Goal: Go to known website: Go to known website

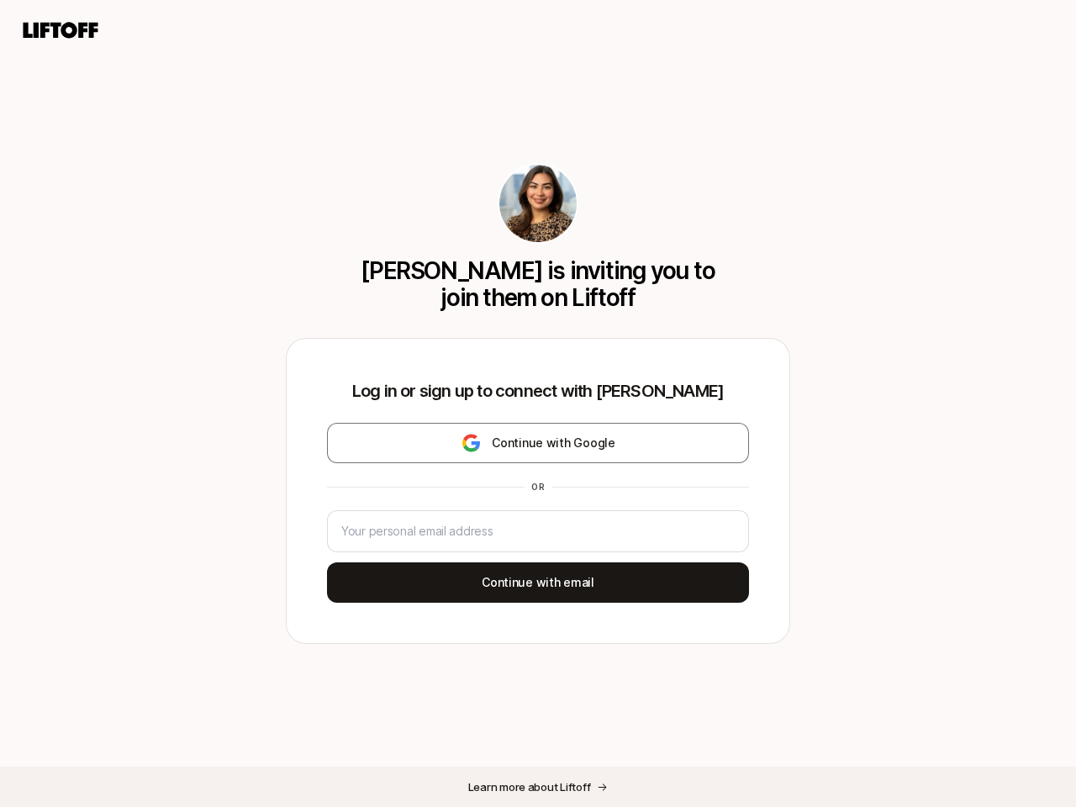
click at [538, 403] on div "Log in or sign up to connect with [PERSON_NAME] Continue with Google or Continu…" at bounding box center [538, 491] width 503 height 304
click at [61, 30] on icon at bounding box center [60, 30] width 81 height 24
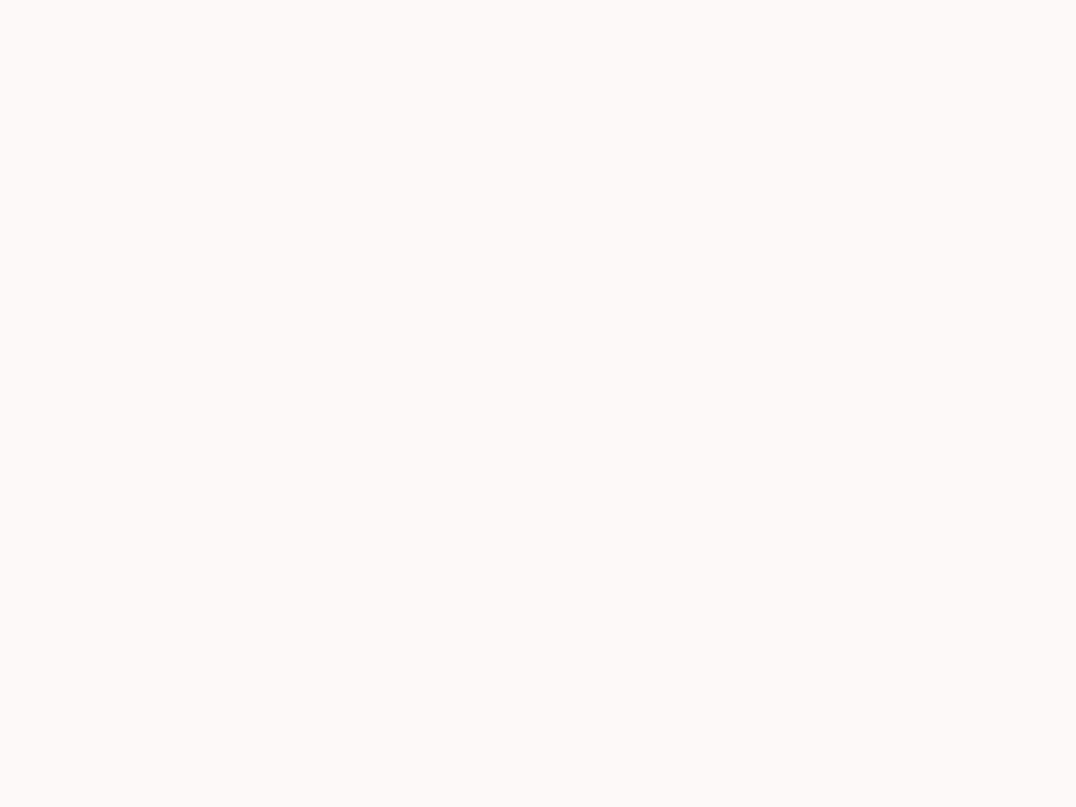
click at [538, 443] on div at bounding box center [538, 403] width 1076 height 807
click at [538, 582] on div at bounding box center [538, 403] width 1076 height 807
click at [538, 787] on div at bounding box center [538, 403] width 1076 height 807
